Goal: Transaction & Acquisition: Book appointment/travel/reservation

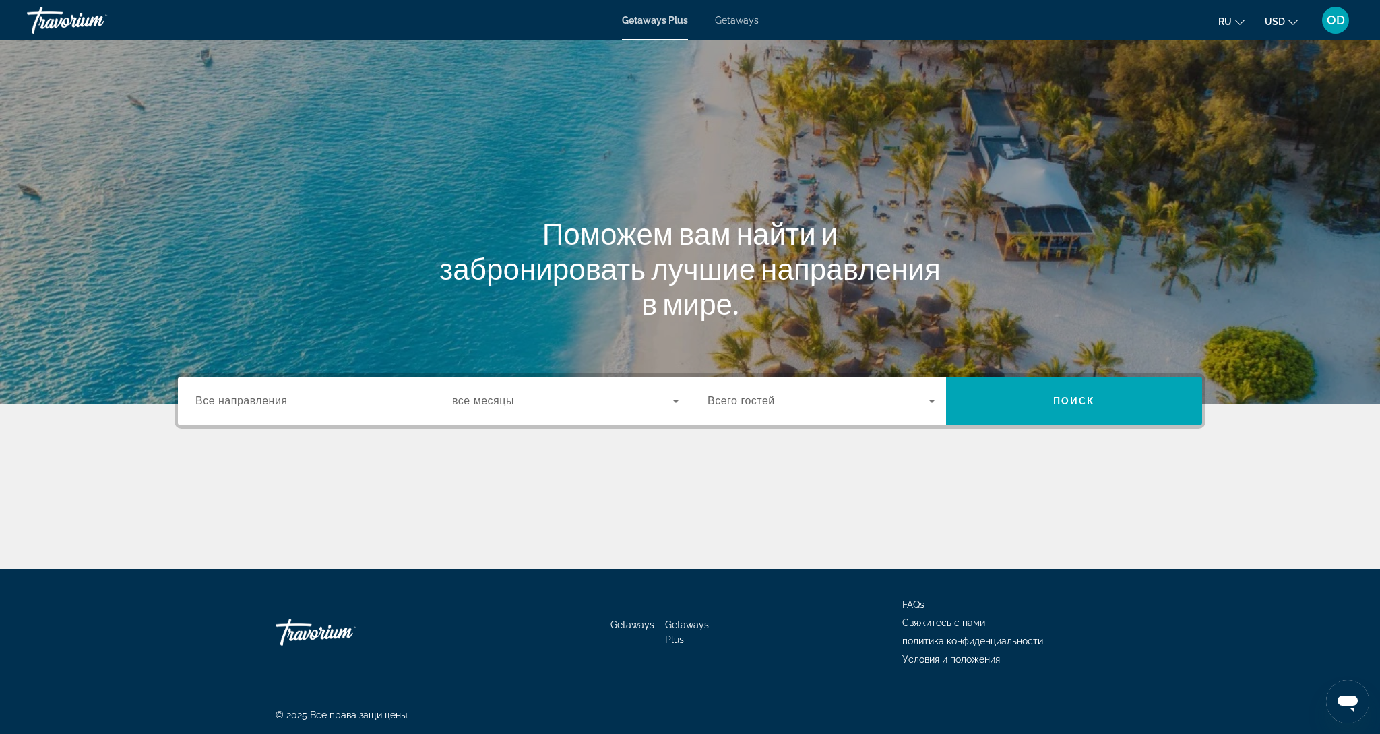
click at [222, 399] on span "Все направления" at bounding box center [241, 400] width 92 height 11
click at [222, 399] on input "Destination Все направления" at bounding box center [309, 402] width 228 height 16
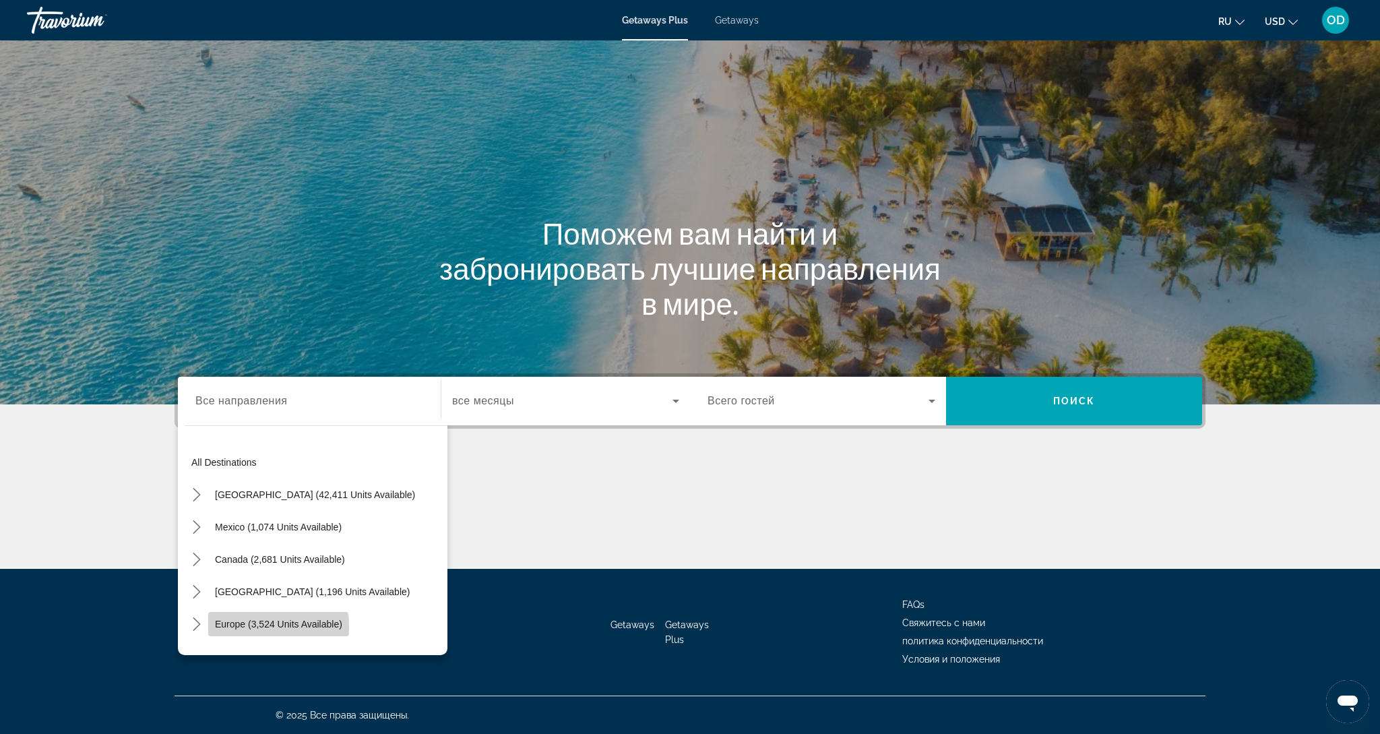
click at [268, 627] on span "Europe (3,524 units available)" at bounding box center [278, 624] width 127 height 11
type input "**********"
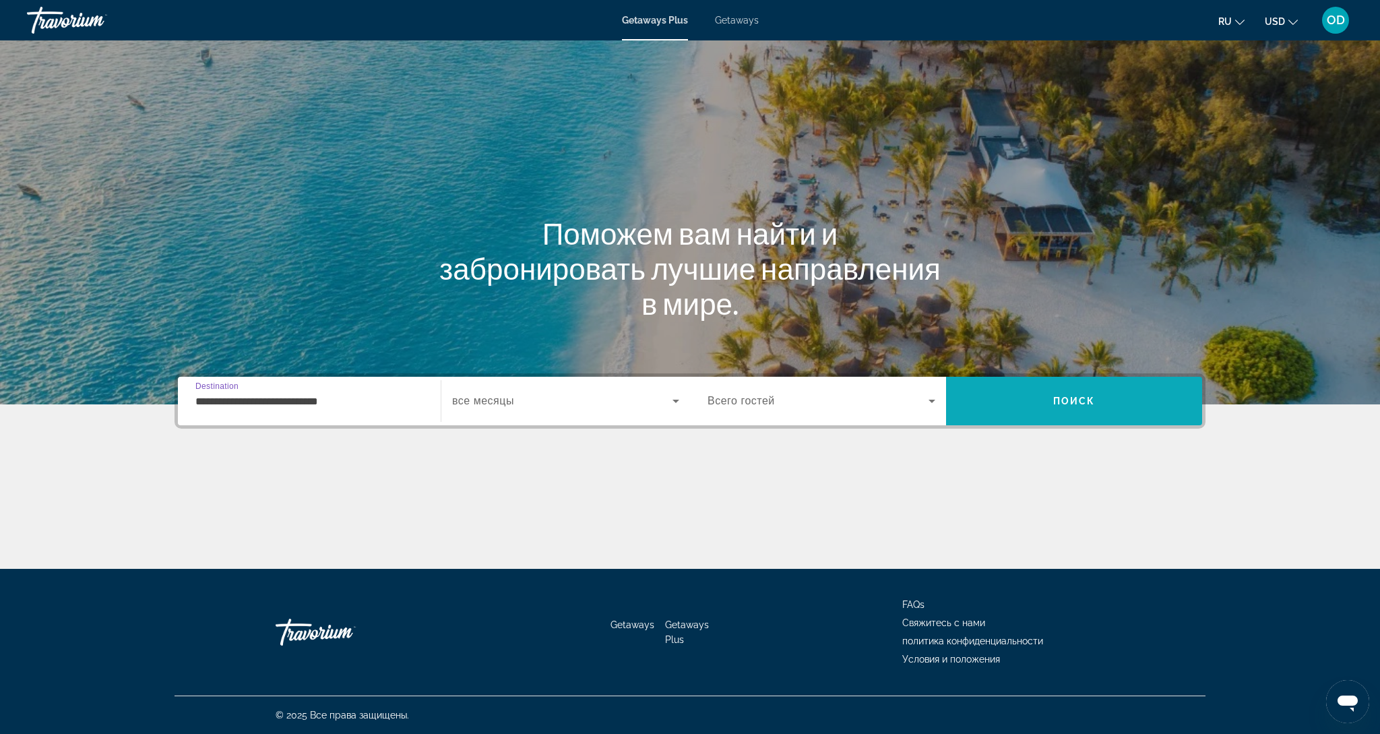
click at [1096, 403] on span "Search" at bounding box center [1074, 401] width 256 height 32
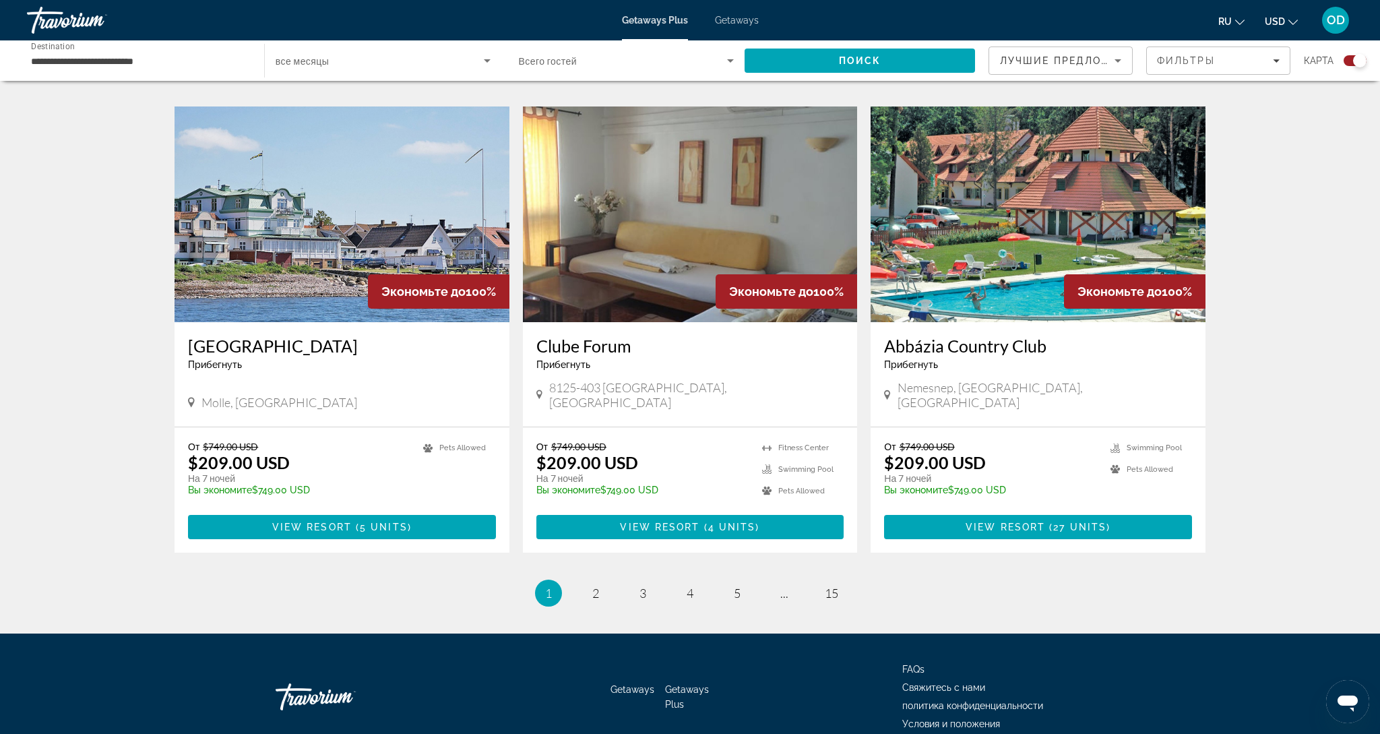
scroll to position [1885, 0]
click at [598, 585] on span "2" at bounding box center [595, 592] width 7 height 15
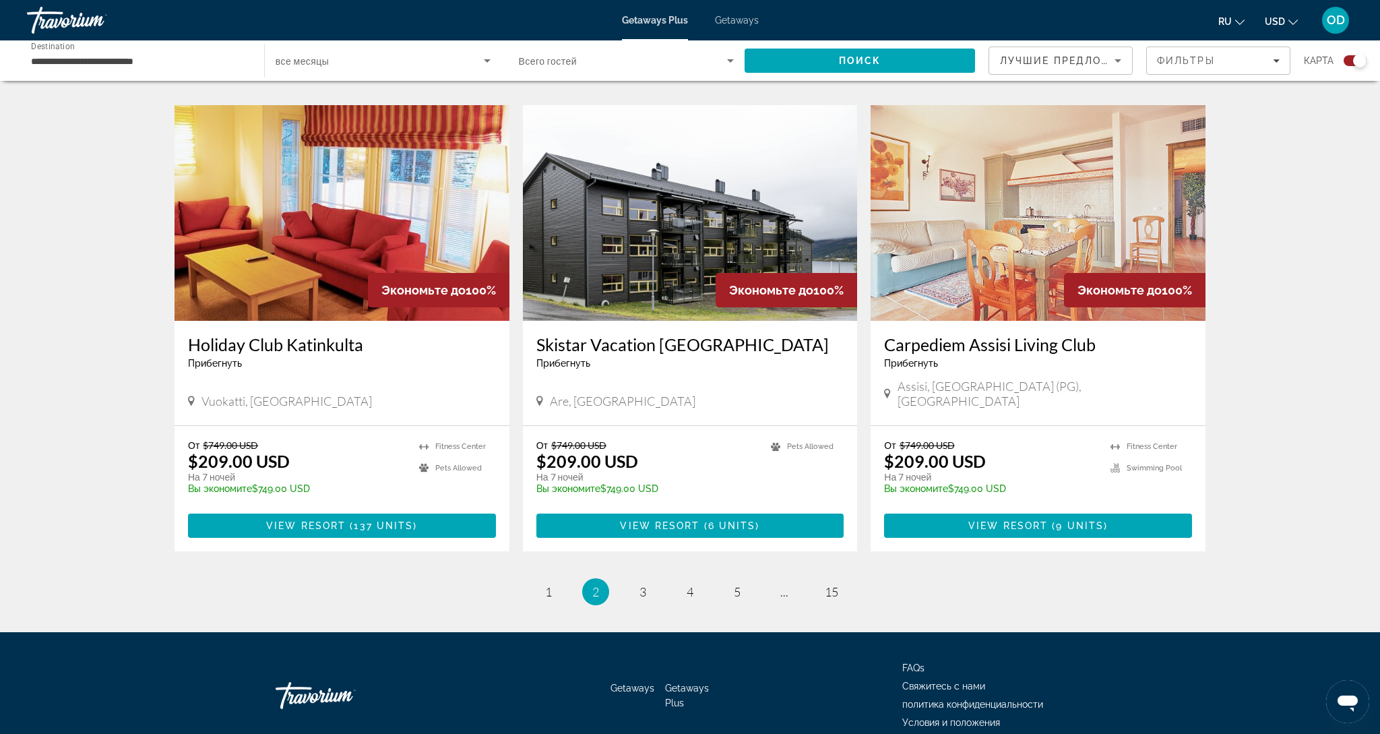
scroll to position [1865, 0]
click at [644, 585] on span "3" at bounding box center [643, 592] width 7 height 15
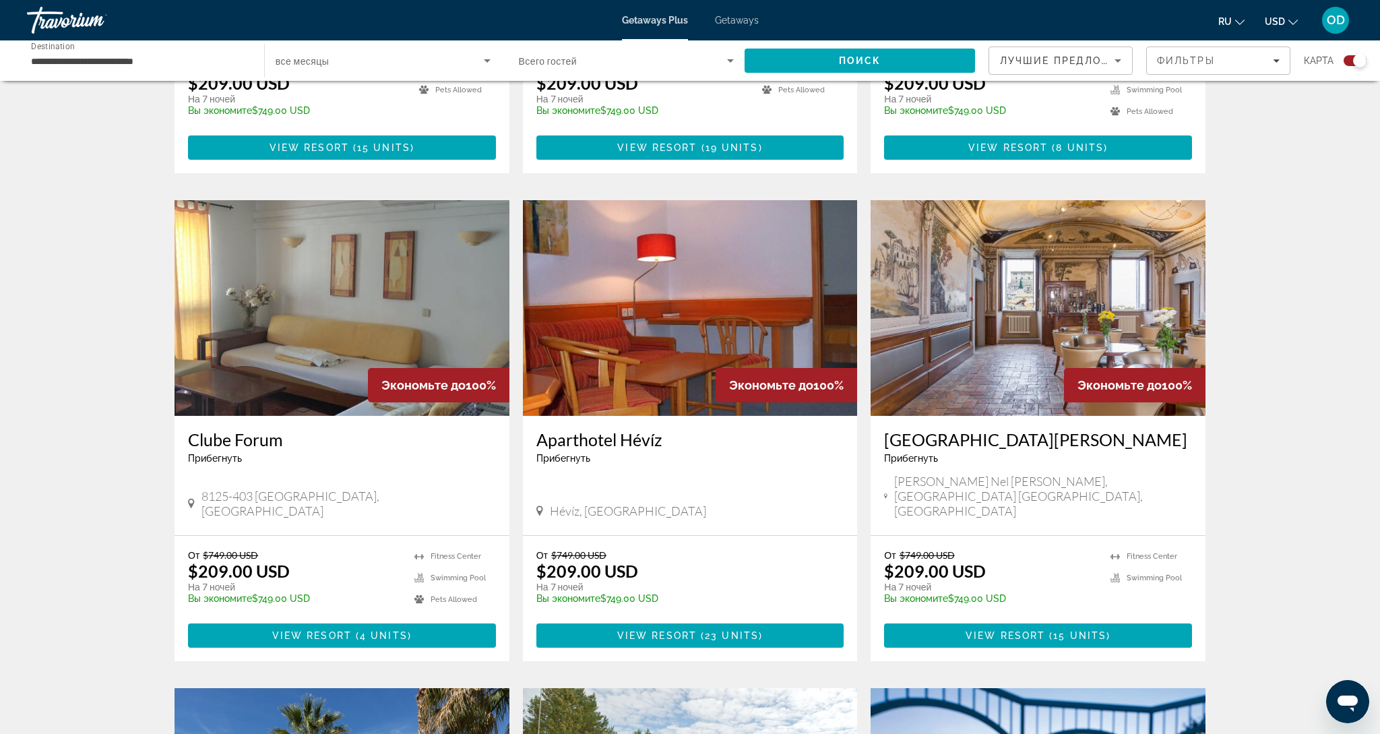
scroll to position [822, 0]
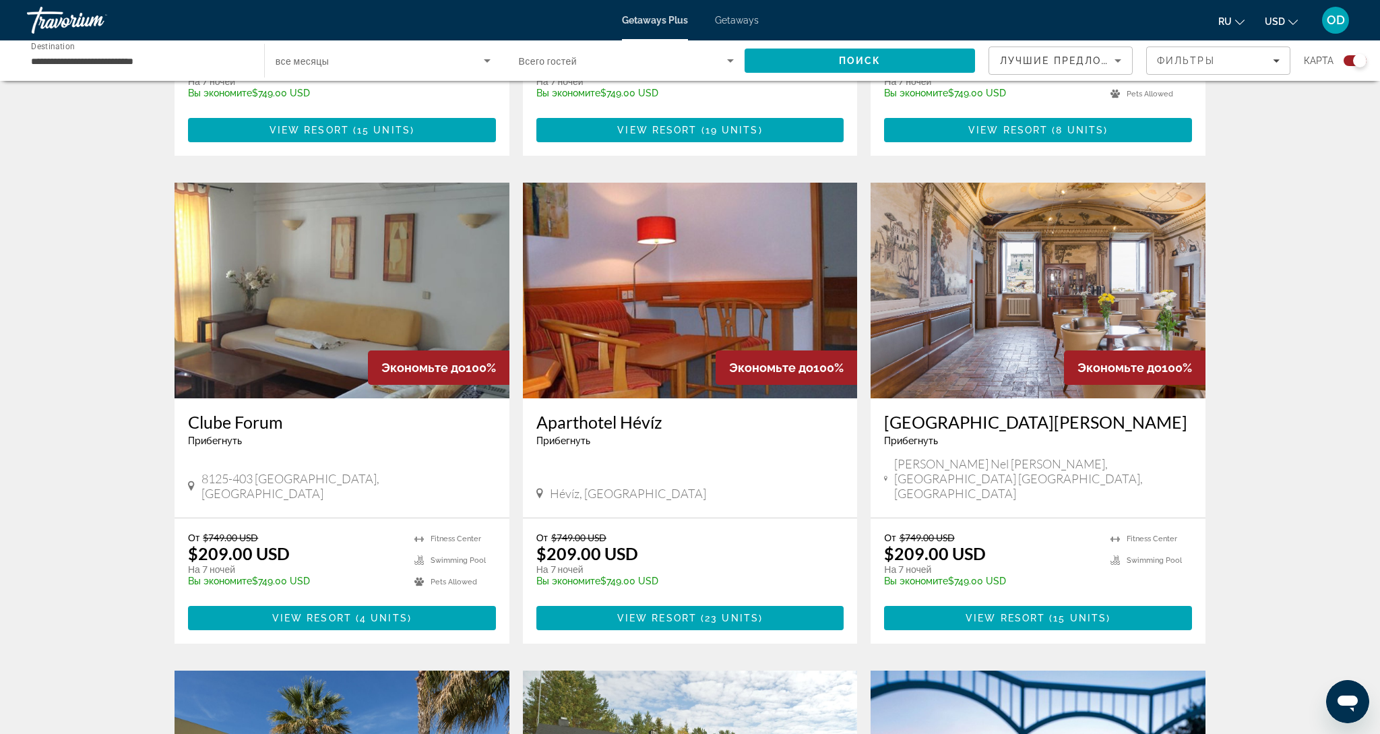
click at [1055, 303] on img "Main content" at bounding box center [1038, 291] width 335 height 216
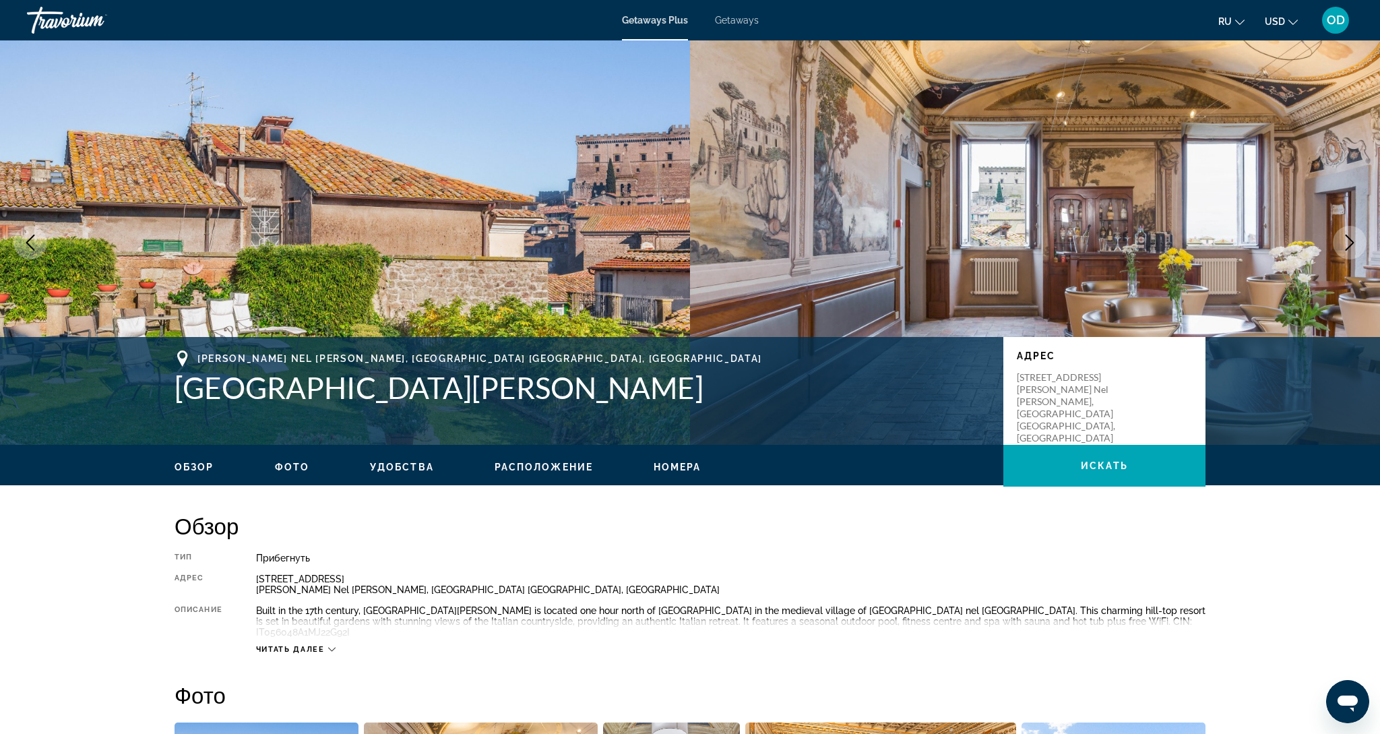
scroll to position [0, 1]
click at [1010, 195] on img "Main content" at bounding box center [1035, 242] width 690 height 404
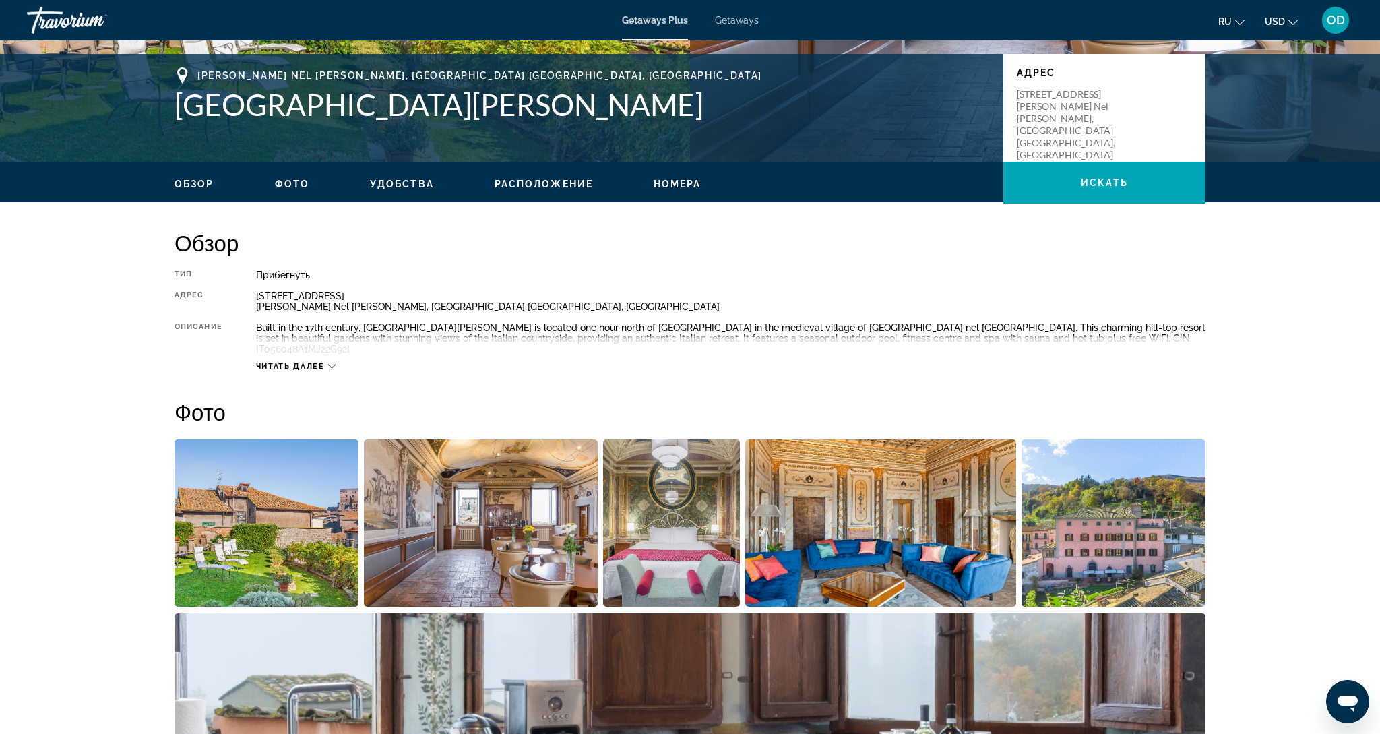
scroll to position [284, 0]
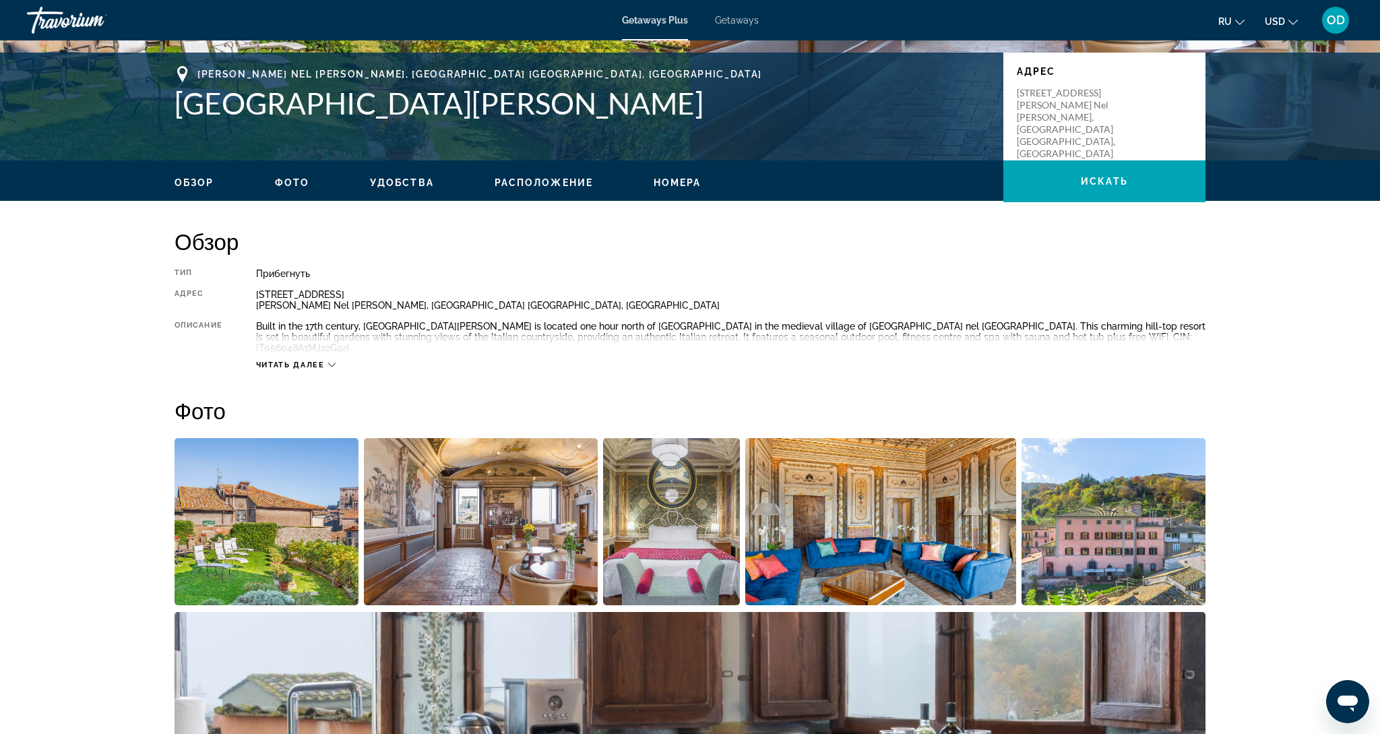
click at [1095, 505] on img "Open full-screen image slider" at bounding box center [1114, 521] width 184 height 167
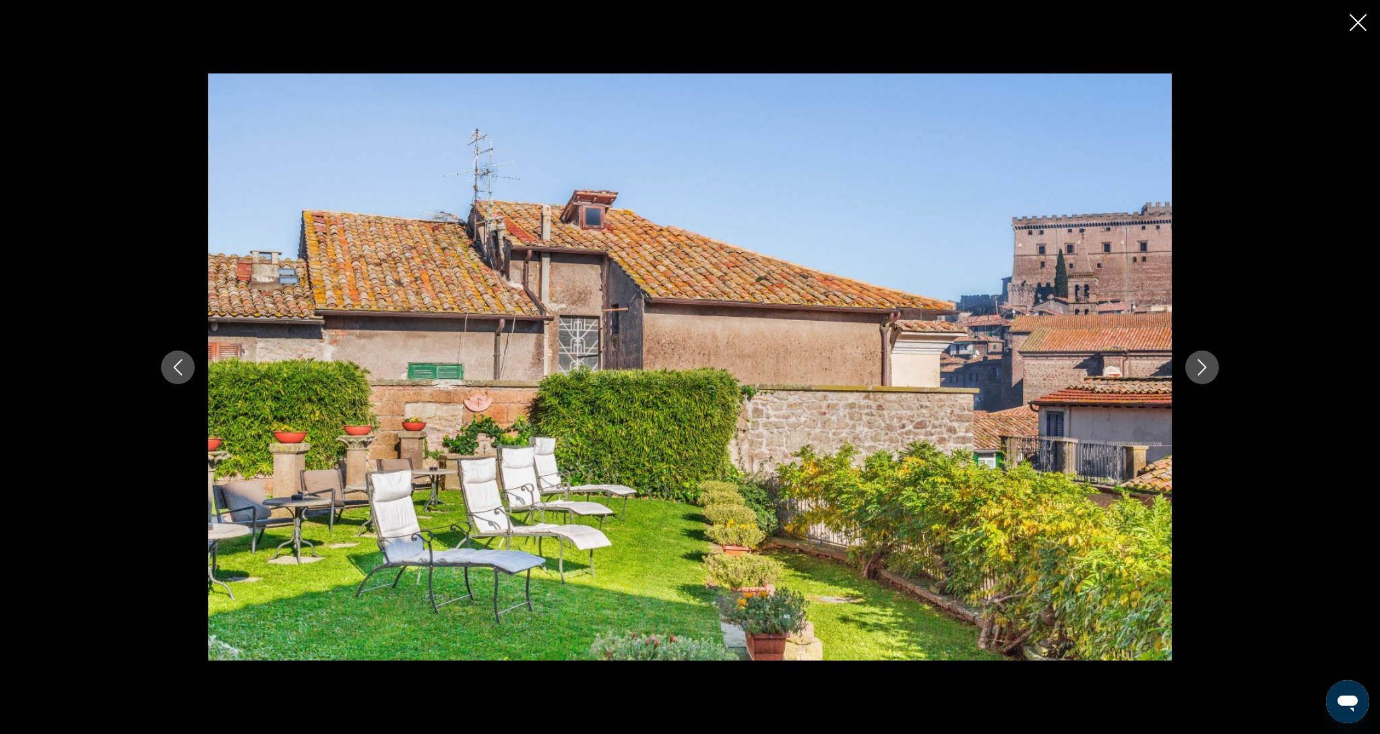
click at [1200, 373] on icon "Next image" at bounding box center [1202, 367] width 16 height 16
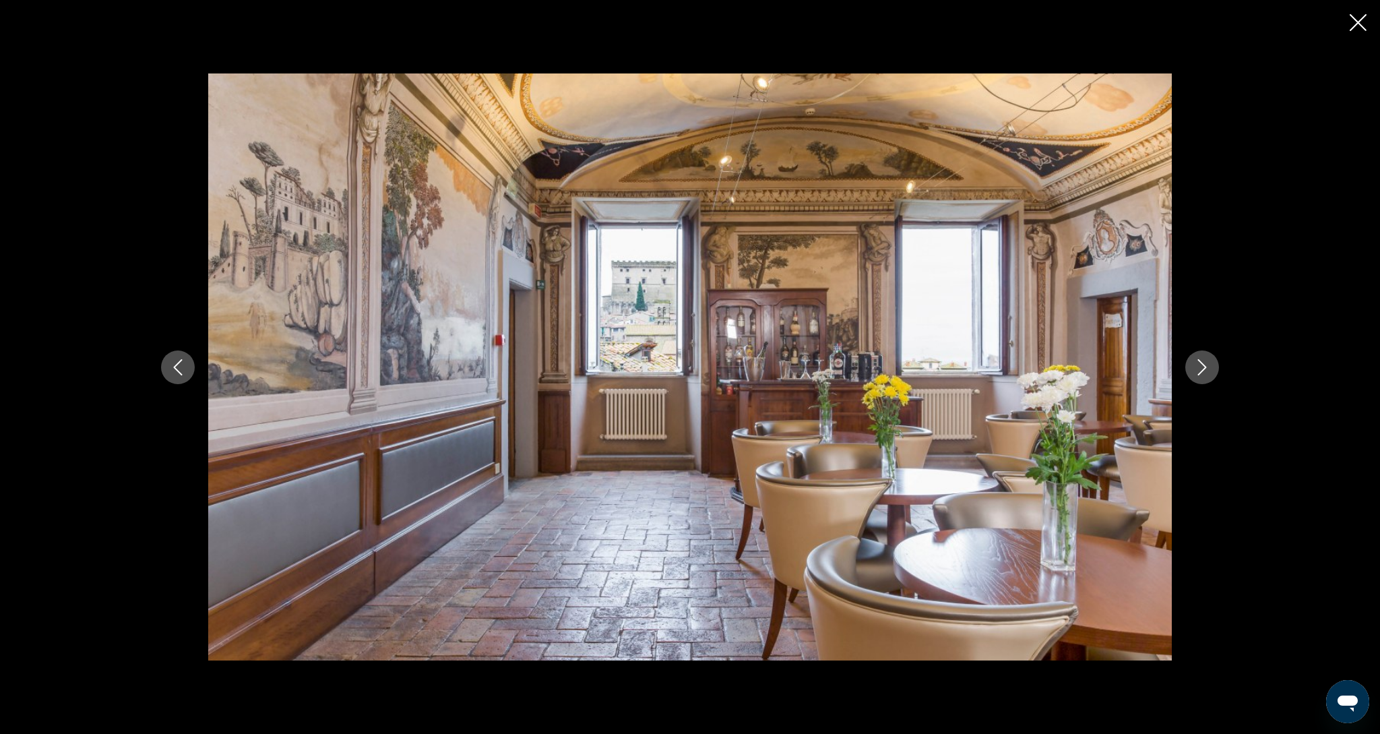
click at [1200, 373] on icon "Next image" at bounding box center [1202, 367] width 16 height 16
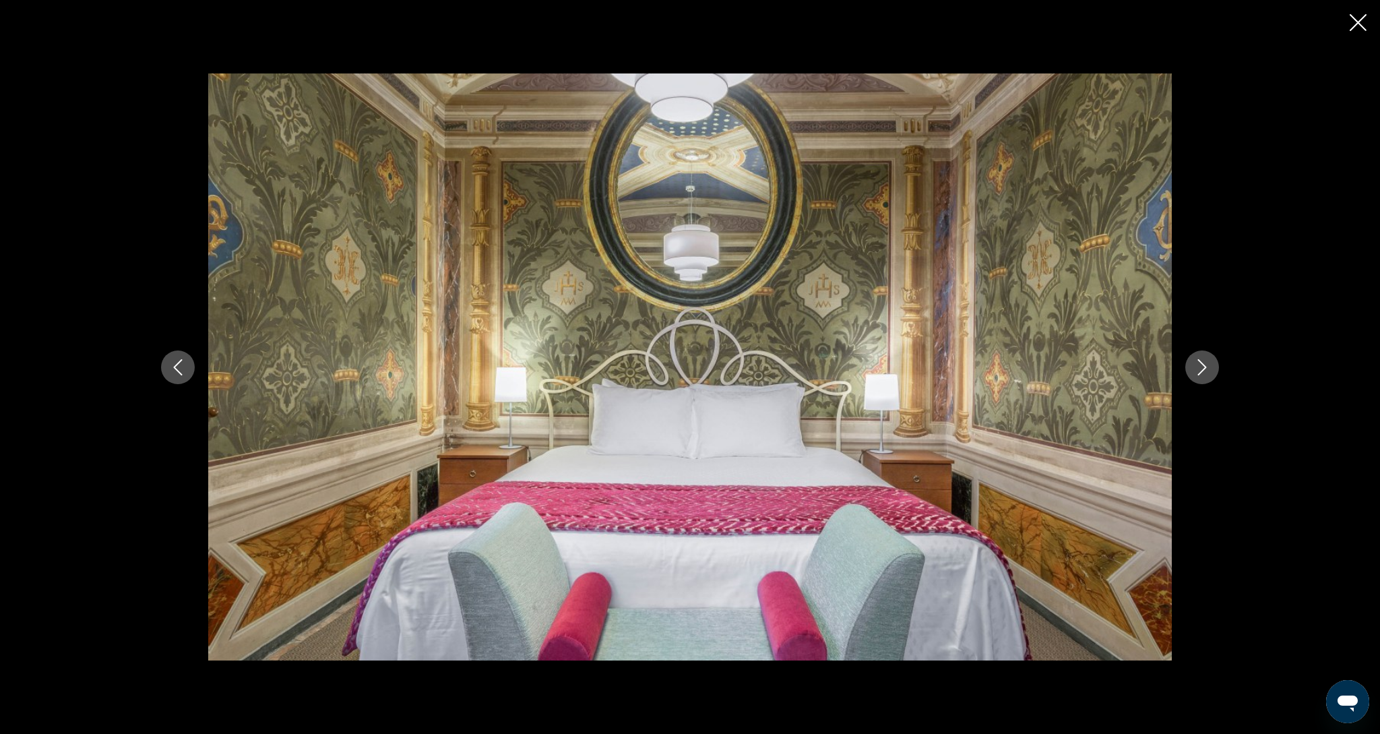
click at [1200, 373] on icon "Next image" at bounding box center [1202, 367] width 16 height 16
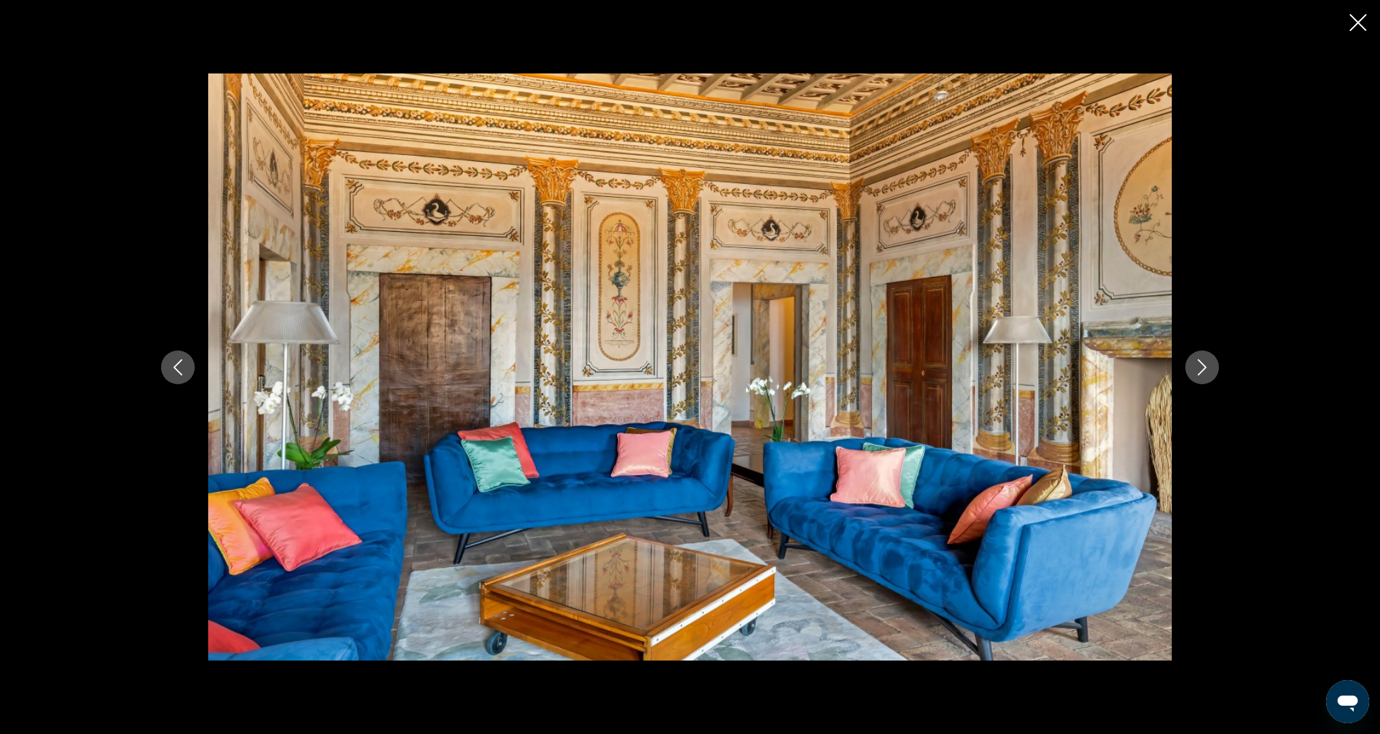
click at [1200, 373] on icon "Next image" at bounding box center [1202, 367] width 16 height 16
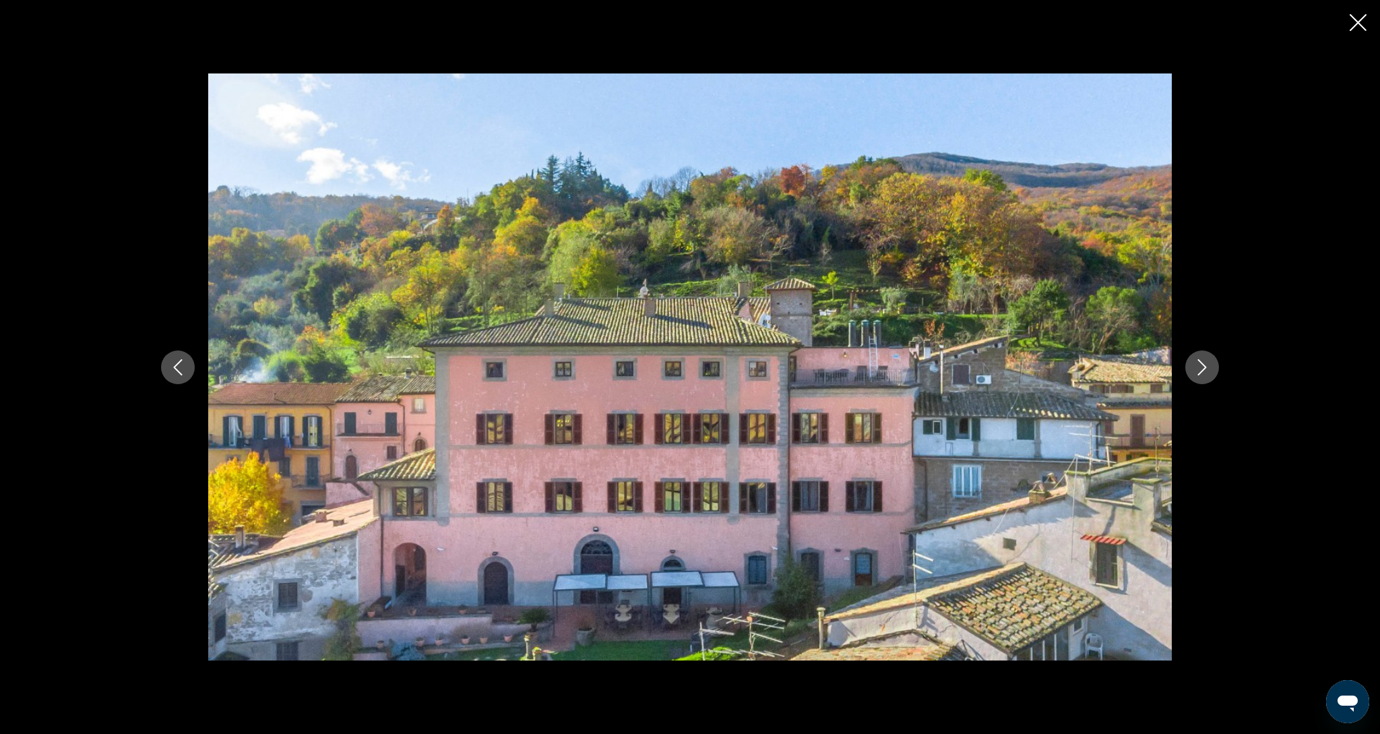
click at [1200, 373] on icon "Next image" at bounding box center [1202, 367] width 16 height 16
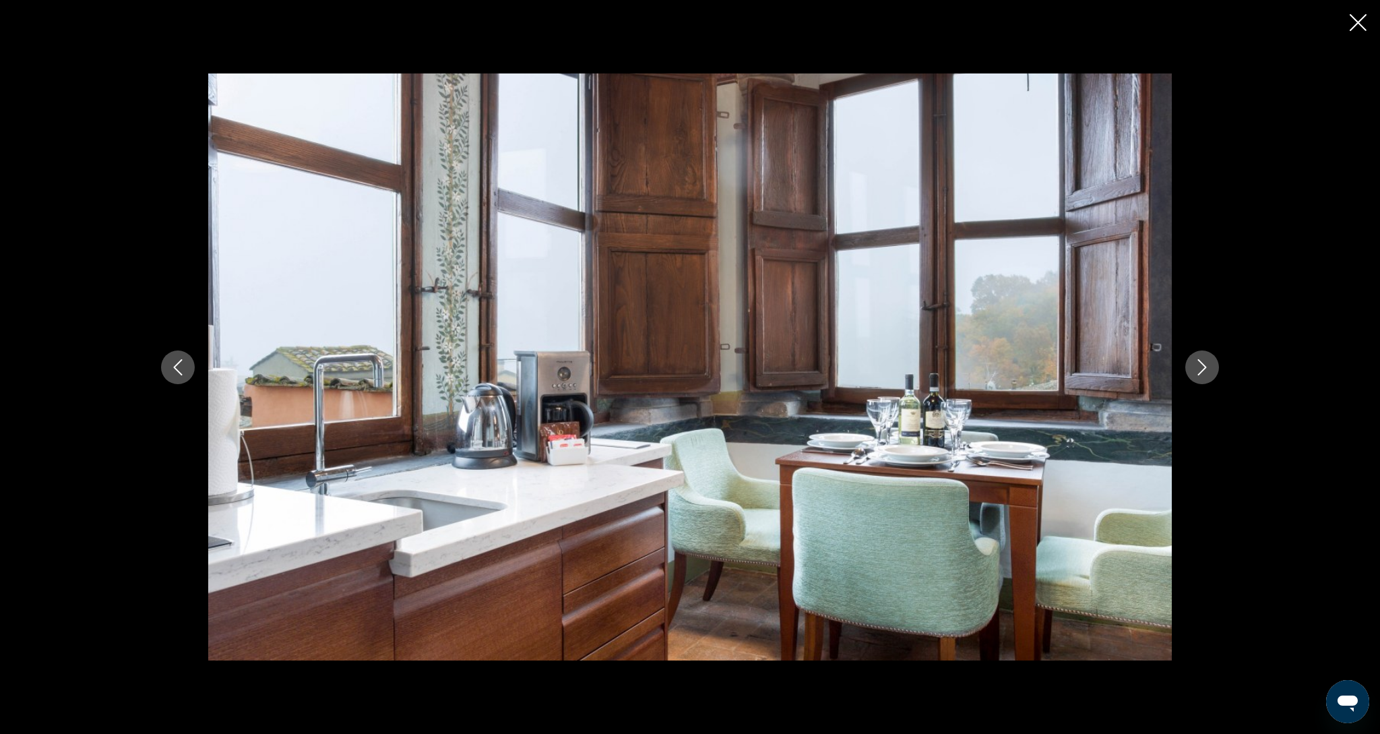
click at [1200, 373] on icon "Next image" at bounding box center [1202, 367] width 16 height 16
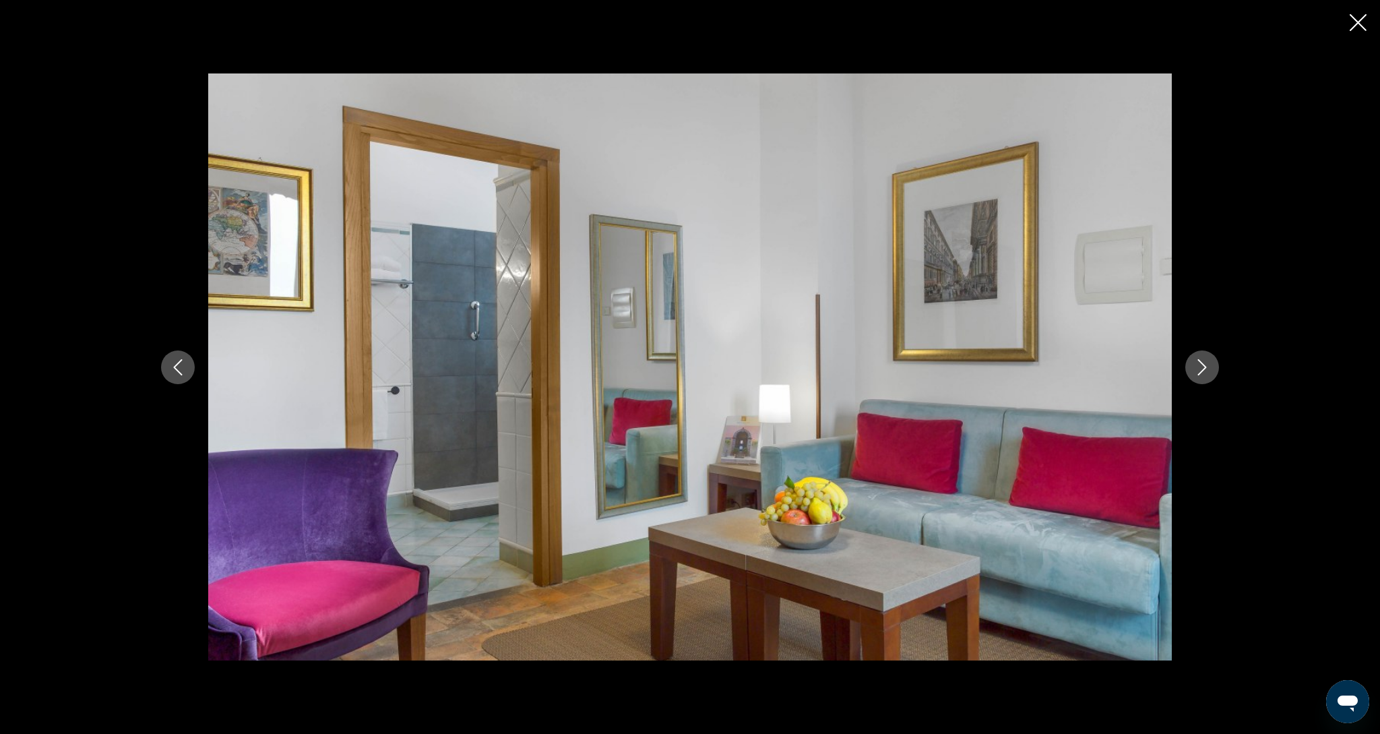
click at [1200, 373] on icon "Next image" at bounding box center [1202, 367] width 16 height 16
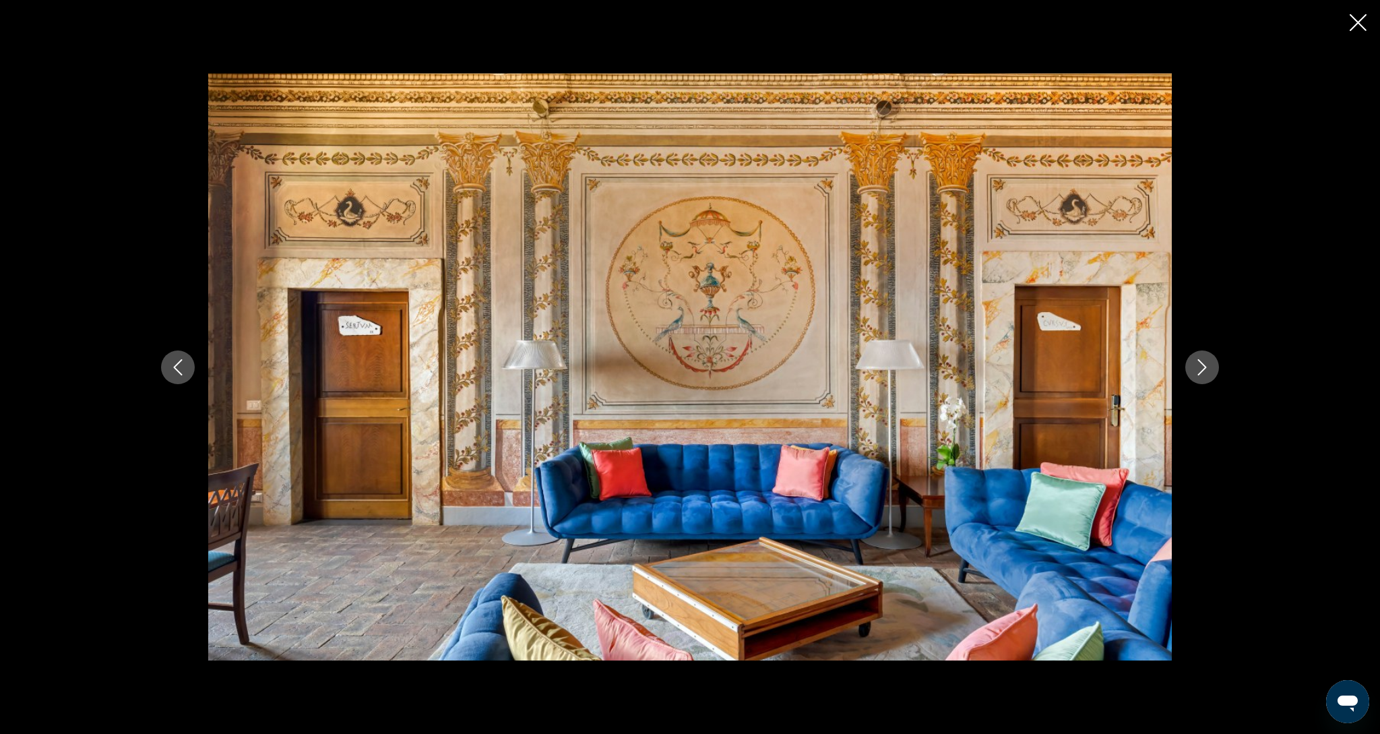
click at [1200, 373] on icon "Next image" at bounding box center [1202, 367] width 16 height 16
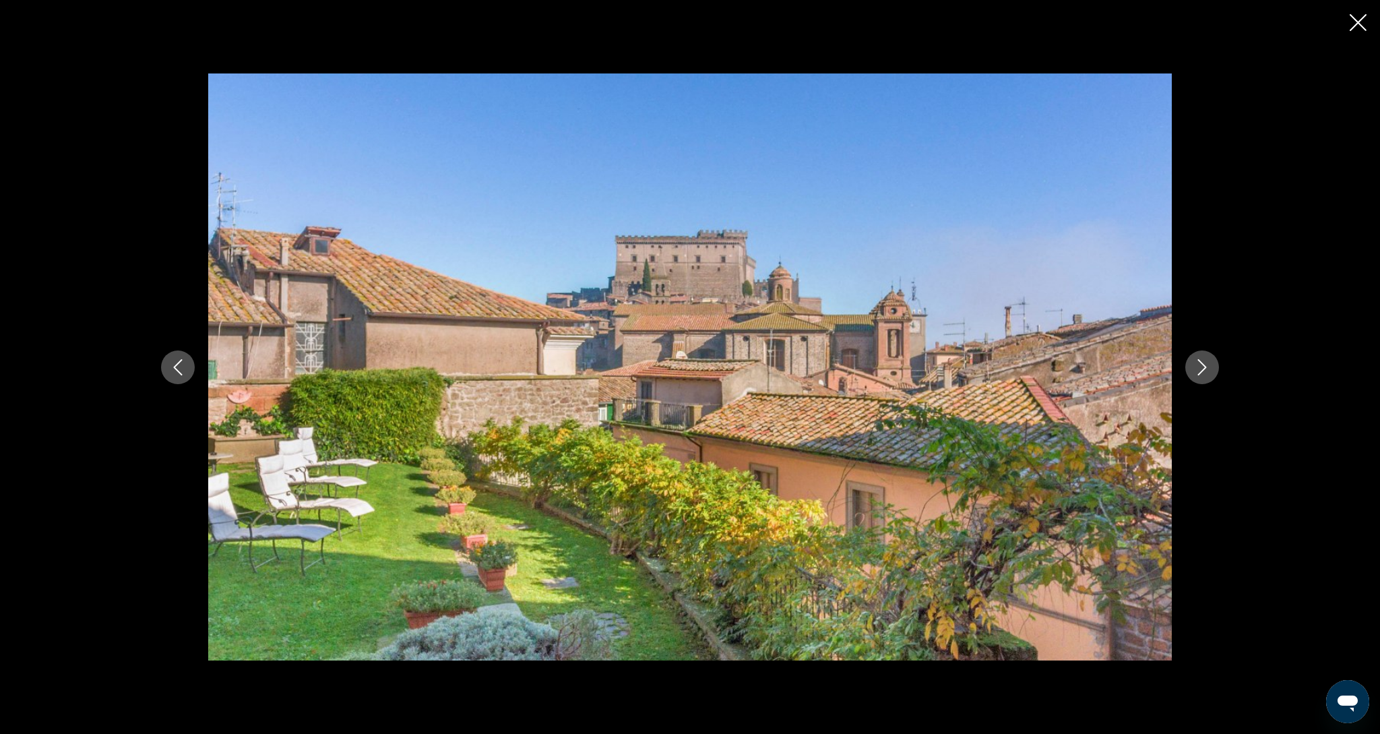
click at [1361, 34] on button "Close slideshow" at bounding box center [1358, 23] width 17 height 21
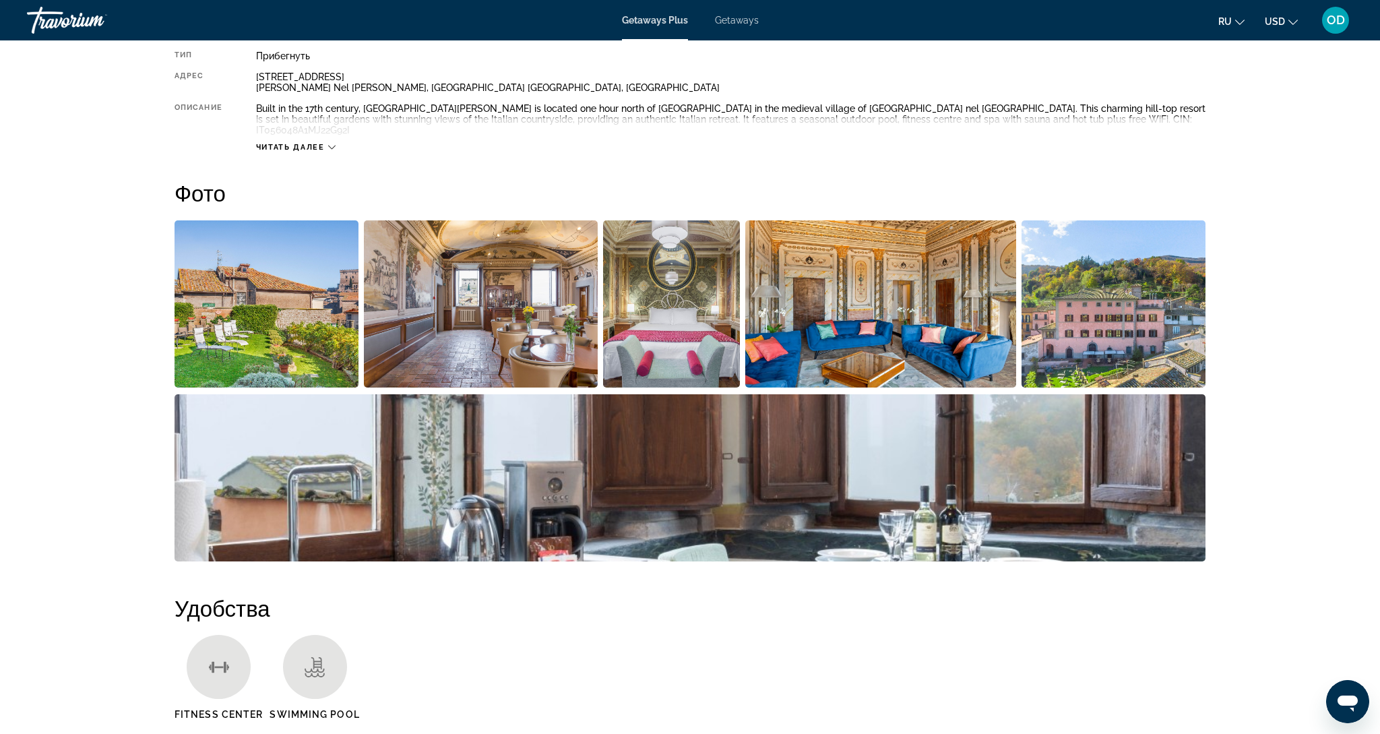
scroll to position [521, 0]
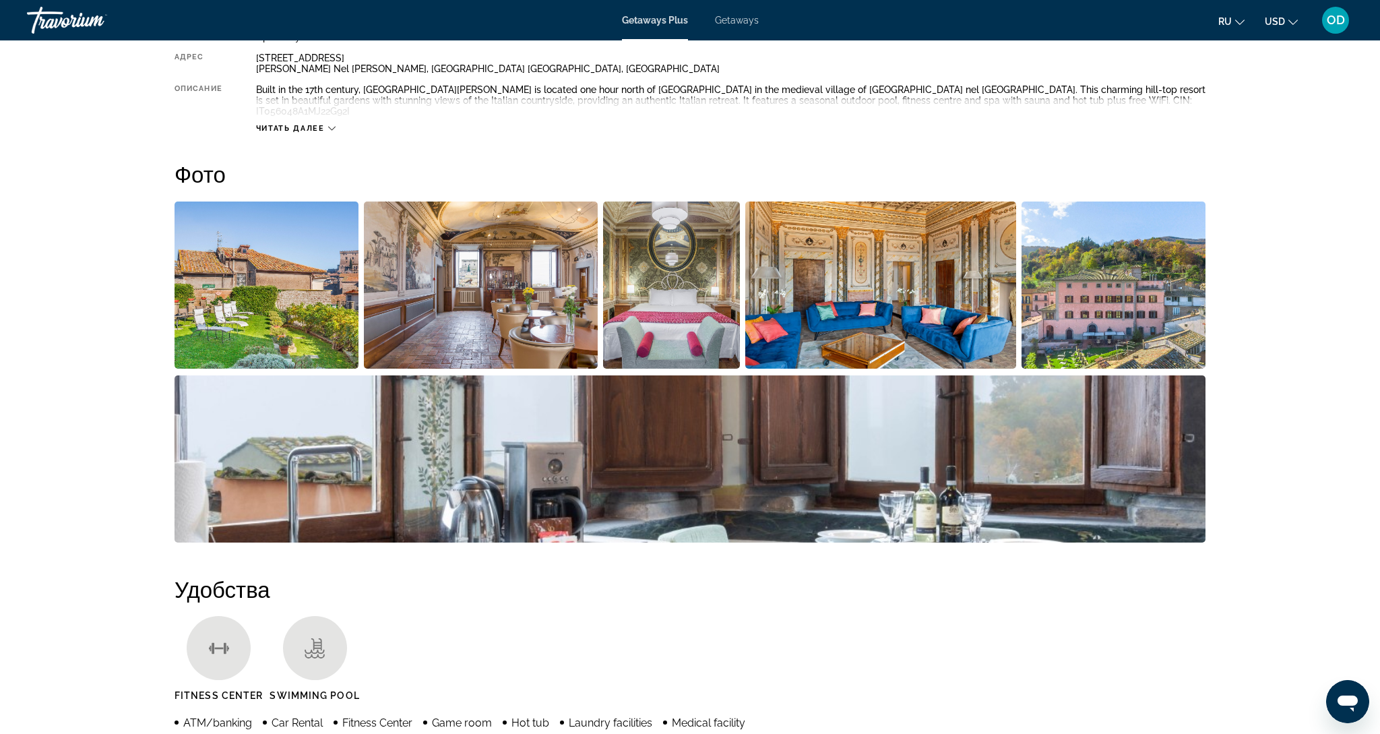
click at [552, 448] on img "Open full-screen image slider" at bounding box center [690, 458] width 1031 height 167
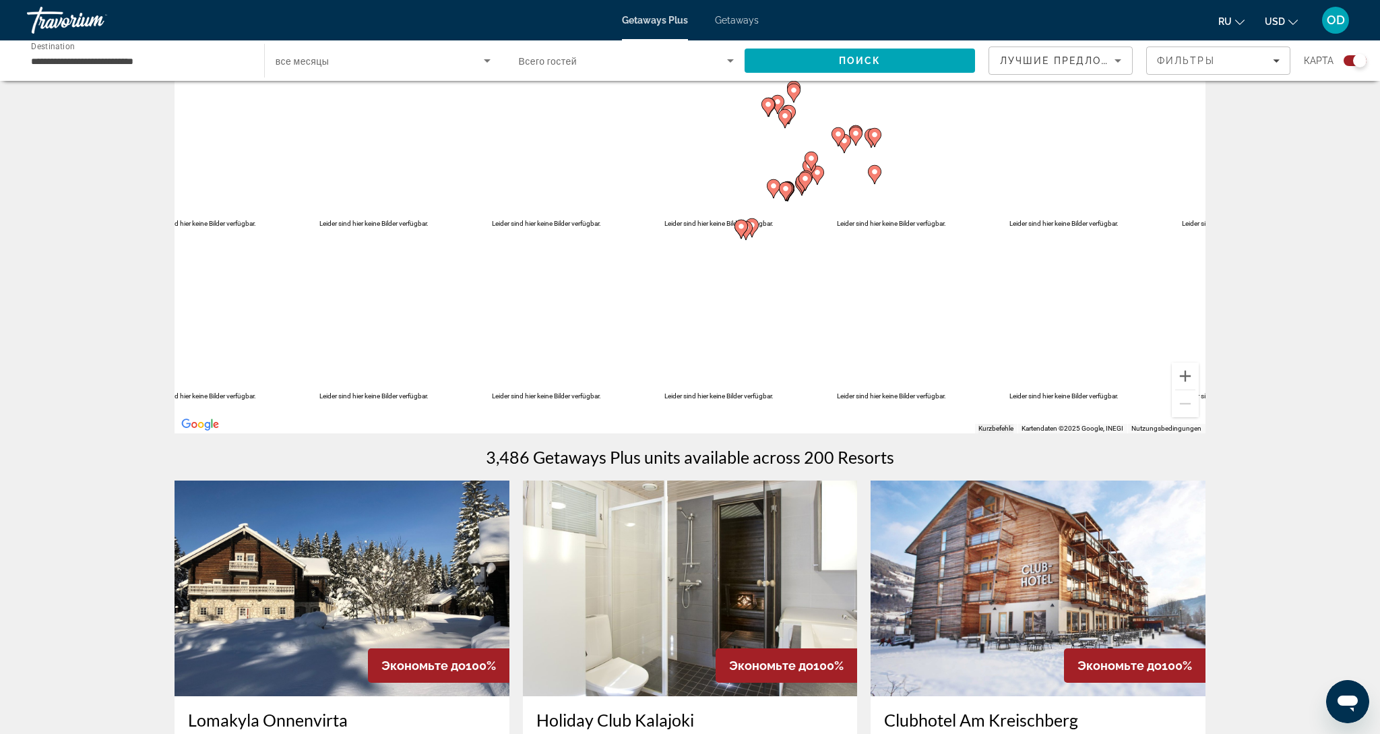
scroll to position [84, 0]
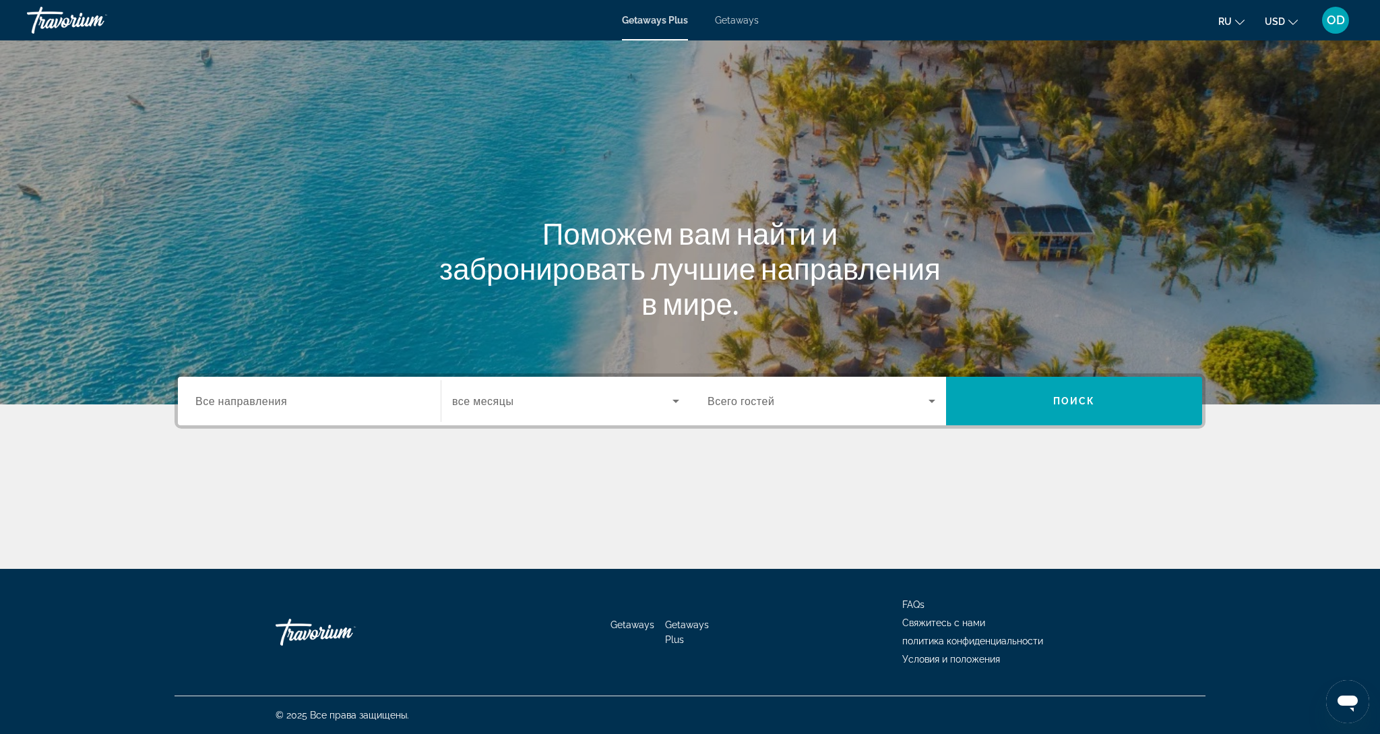
click at [726, 228] on h1 "Поможем вам найти и забронировать лучшие направления в мире." at bounding box center [689, 268] width 505 height 105
